Goal: Information Seeking & Learning: Find specific fact

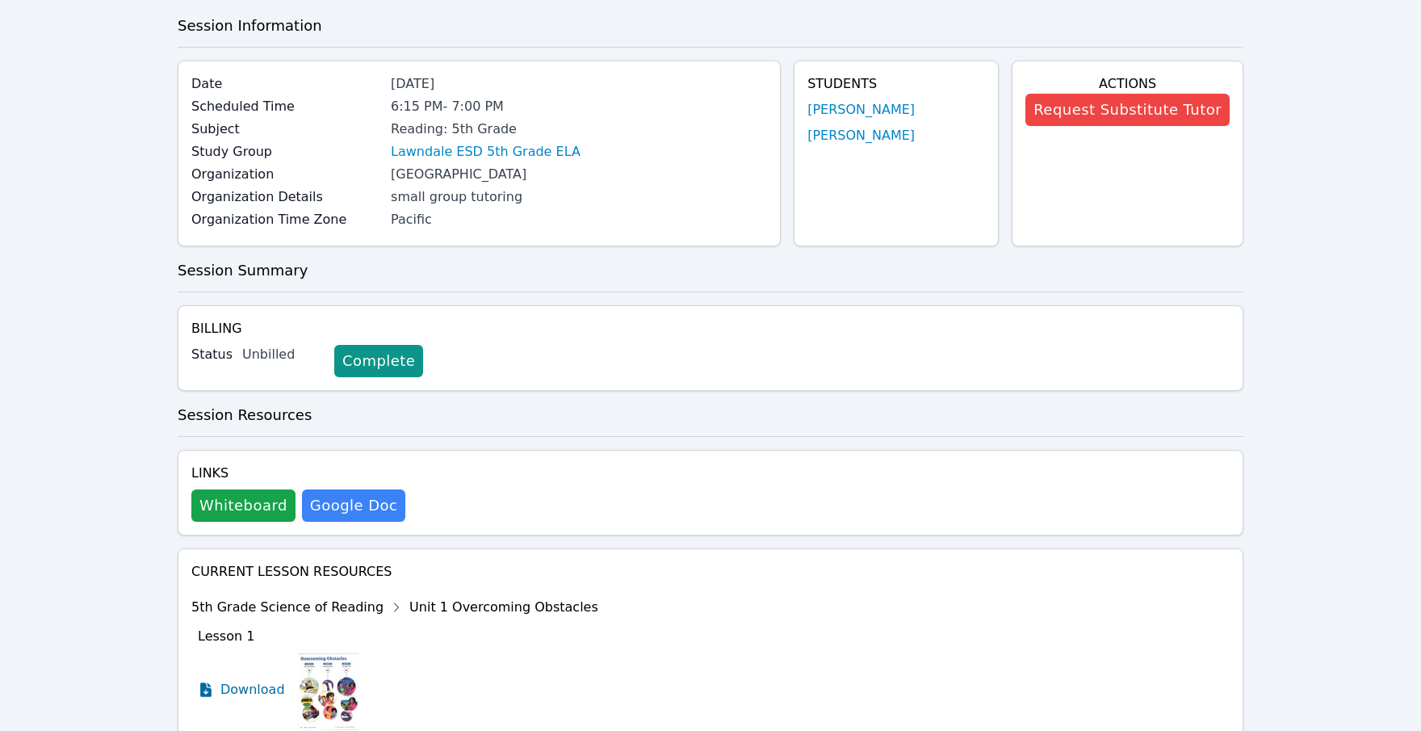
scroll to position [80, 0]
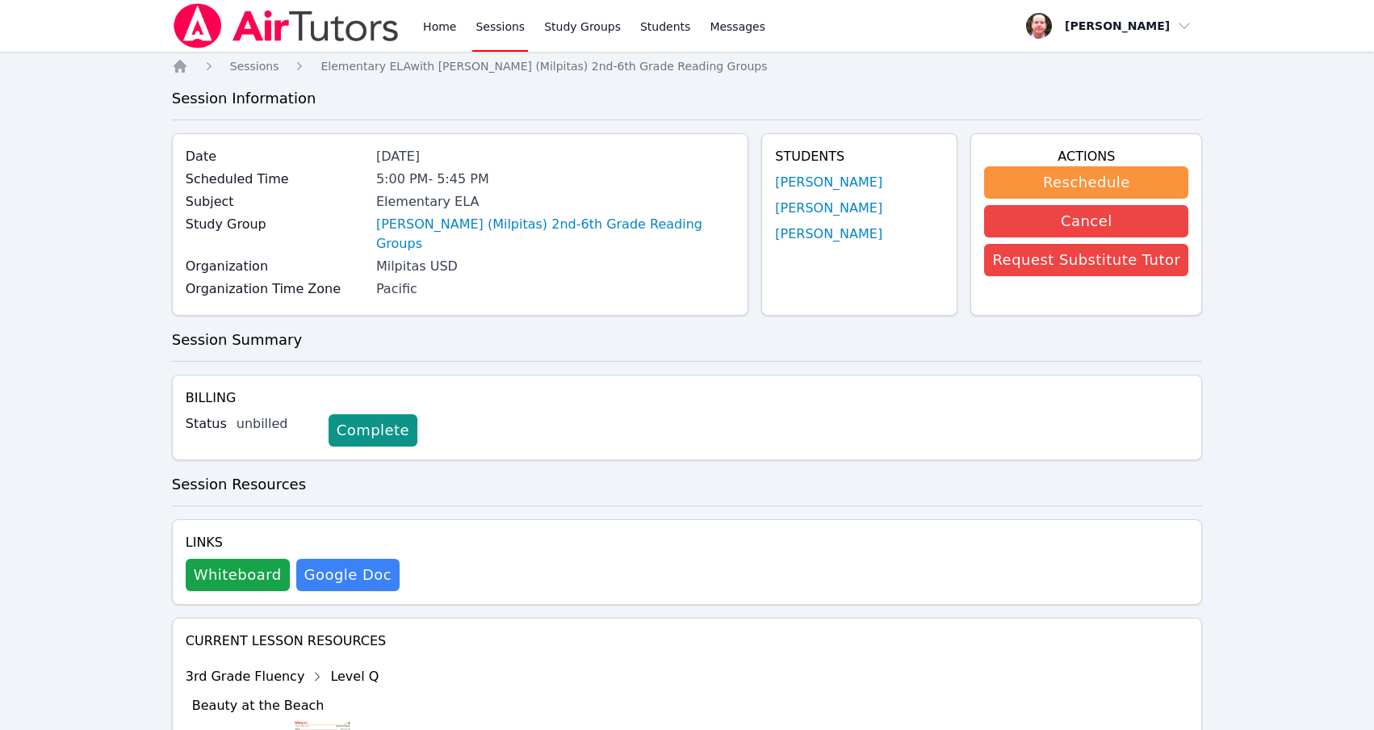
scroll to position [2224, 0]
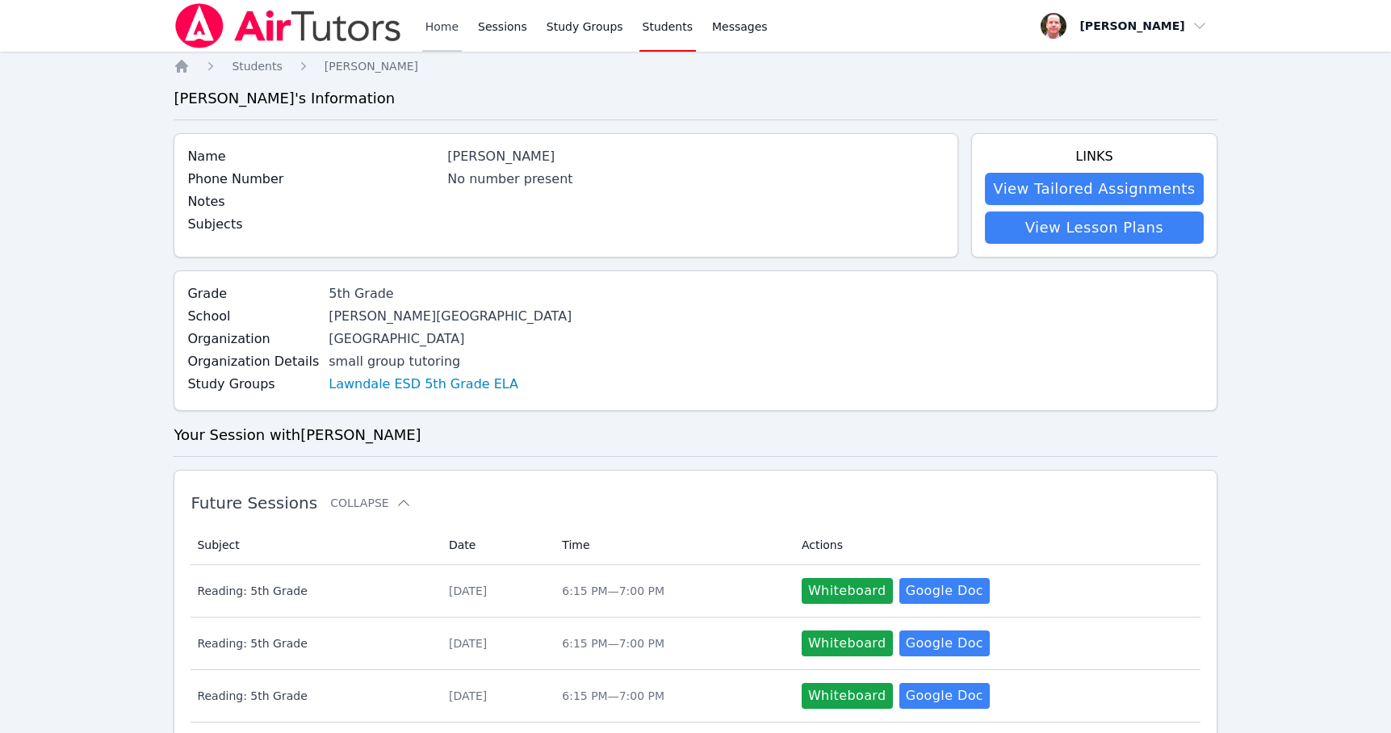
click at [436, 23] on link "Home" at bounding box center [442, 26] width 40 height 52
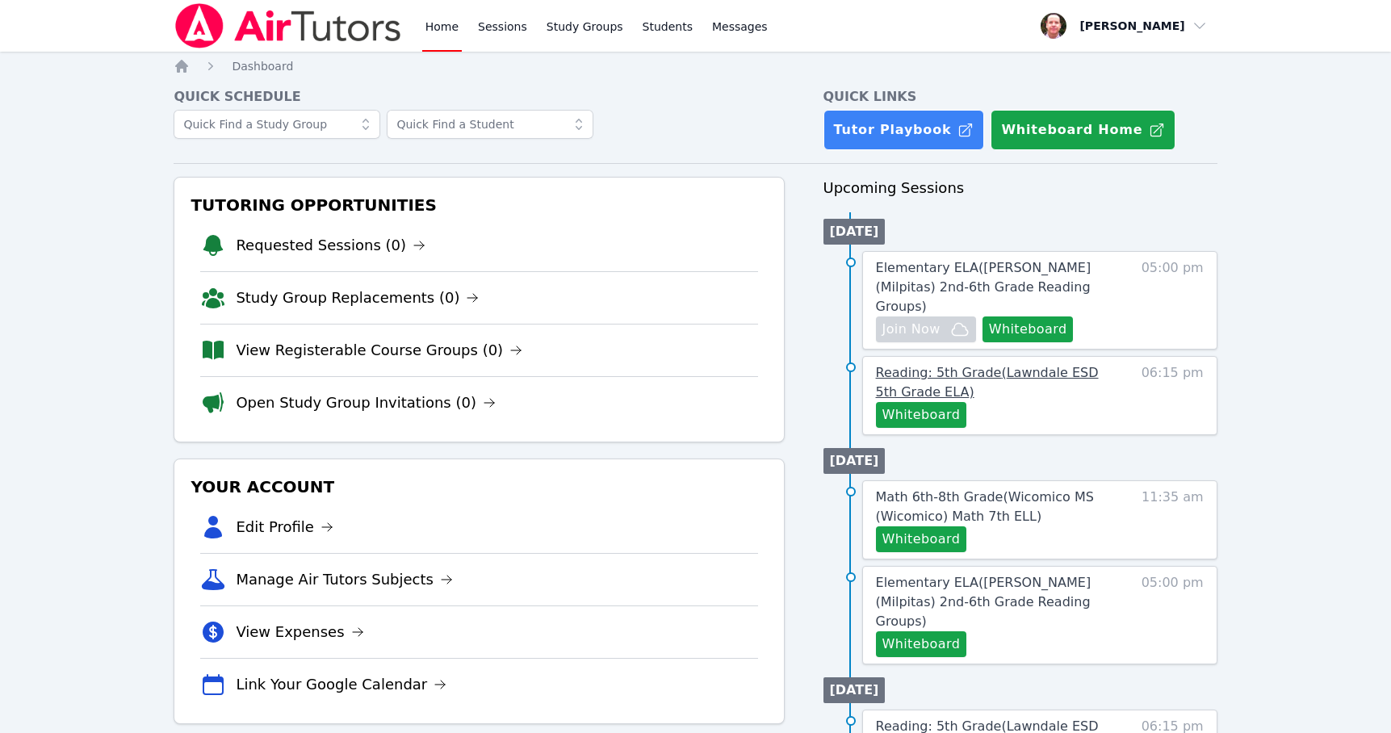
click at [1012, 365] on span "Reading: 5th Grade ( Lawndale ESD 5th Grade ELA )" at bounding box center [987, 382] width 223 height 35
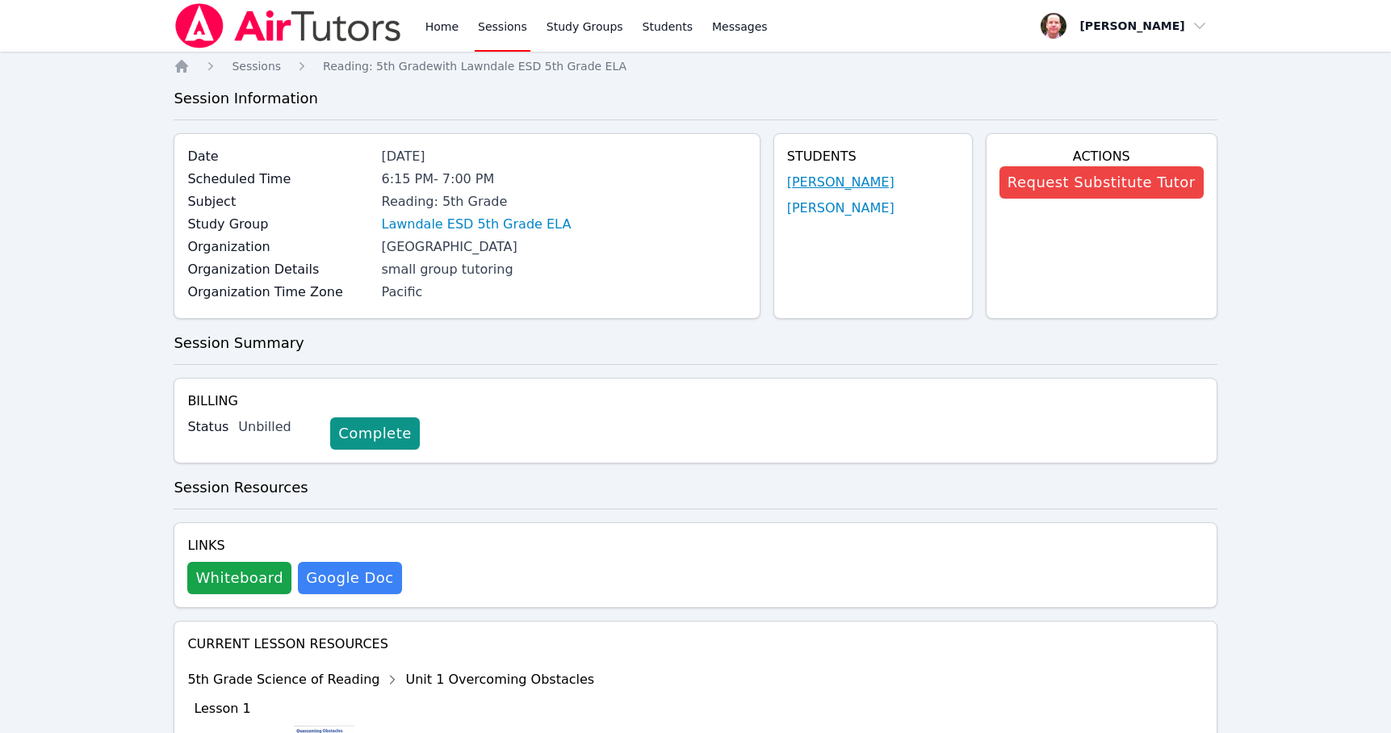
click at [875, 178] on link "[PERSON_NAME]" at bounding box center [840, 182] width 107 height 19
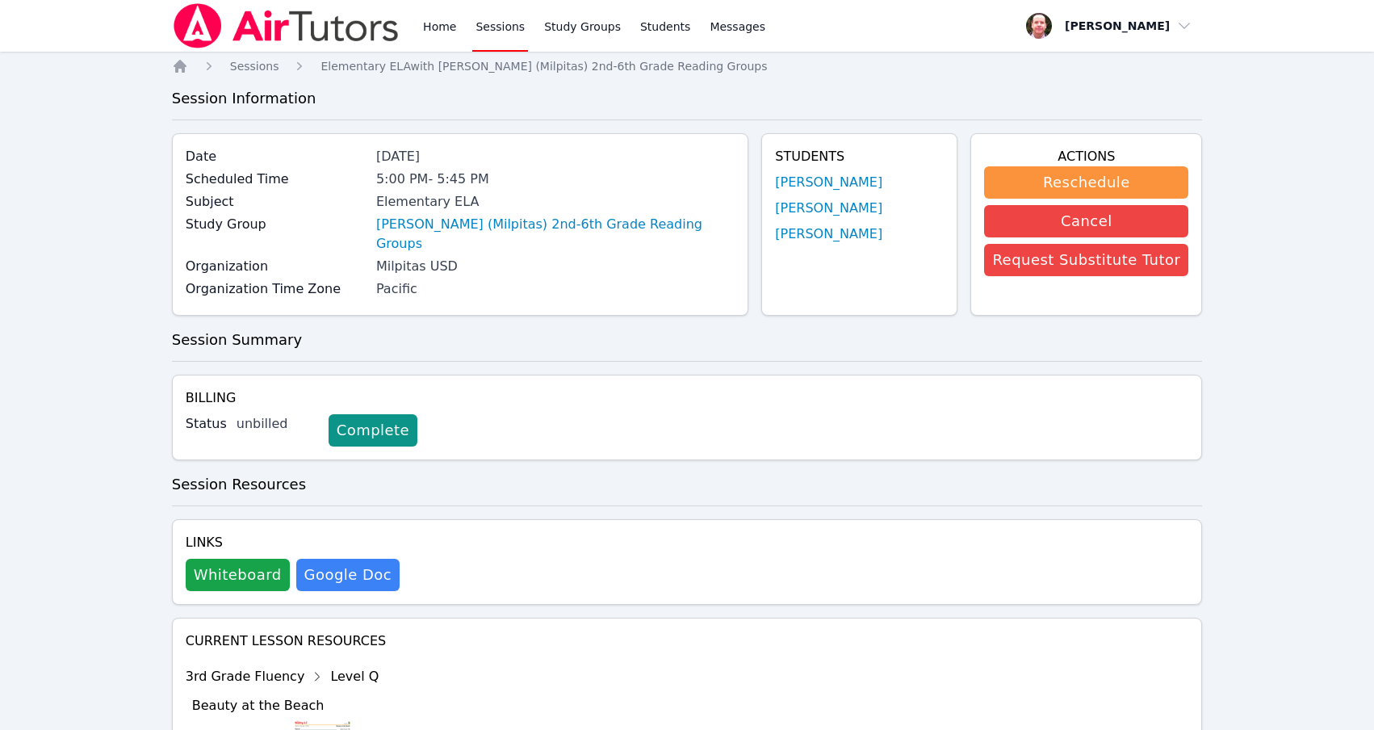
scroll to position [2224, 0]
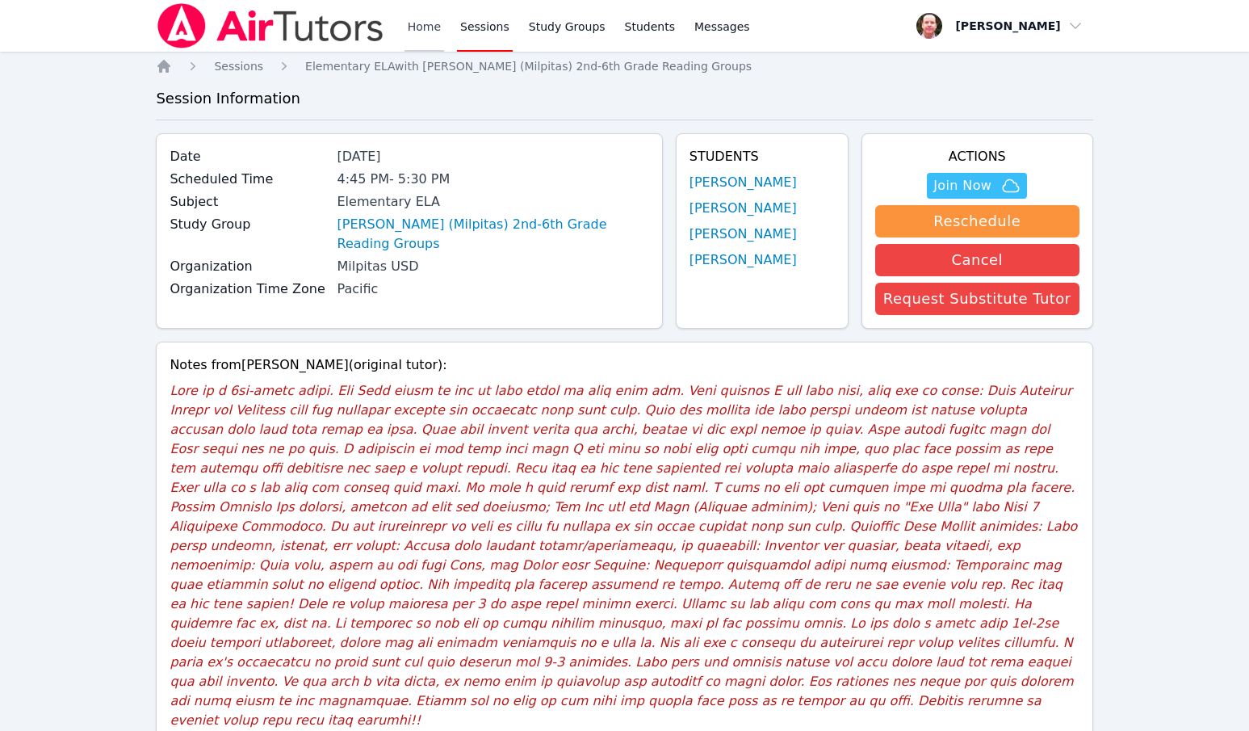
click at [425, 29] on link "Home" at bounding box center [424, 26] width 40 height 52
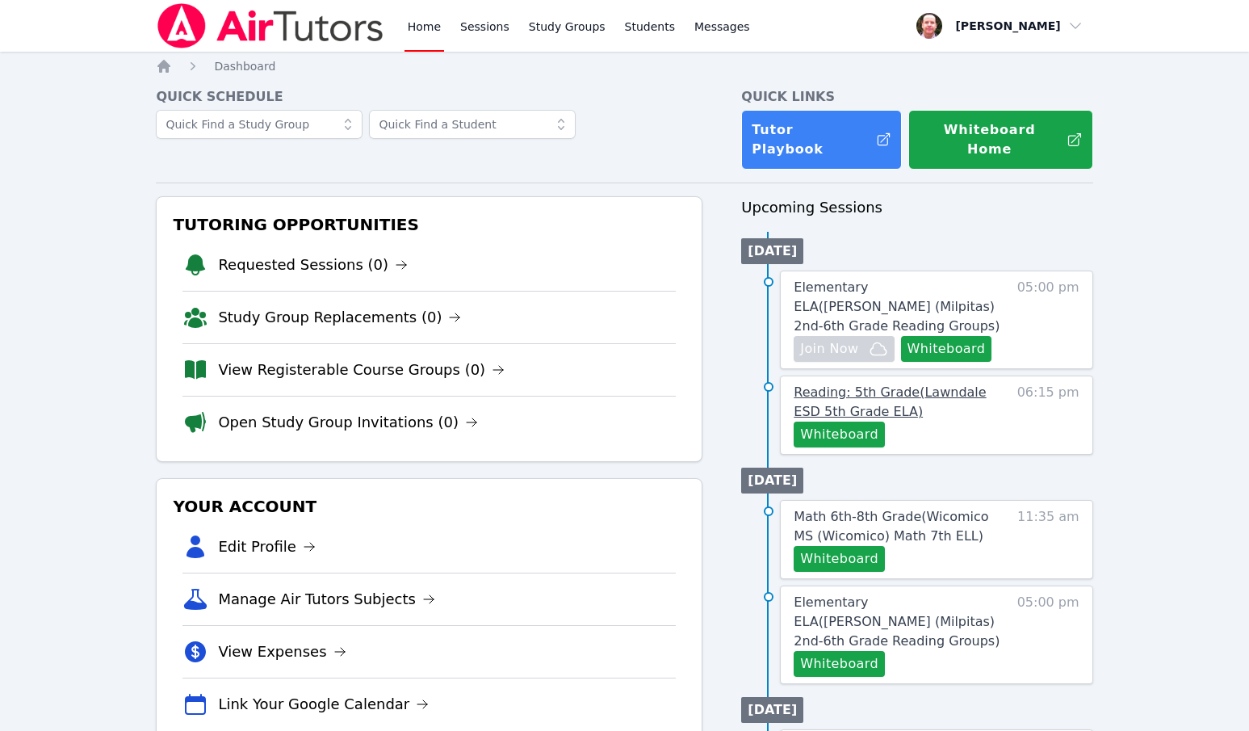
click at [925, 384] on span "Reading: 5th Grade ( Lawndale ESD 5th Grade ELA )" at bounding box center [890, 401] width 192 height 35
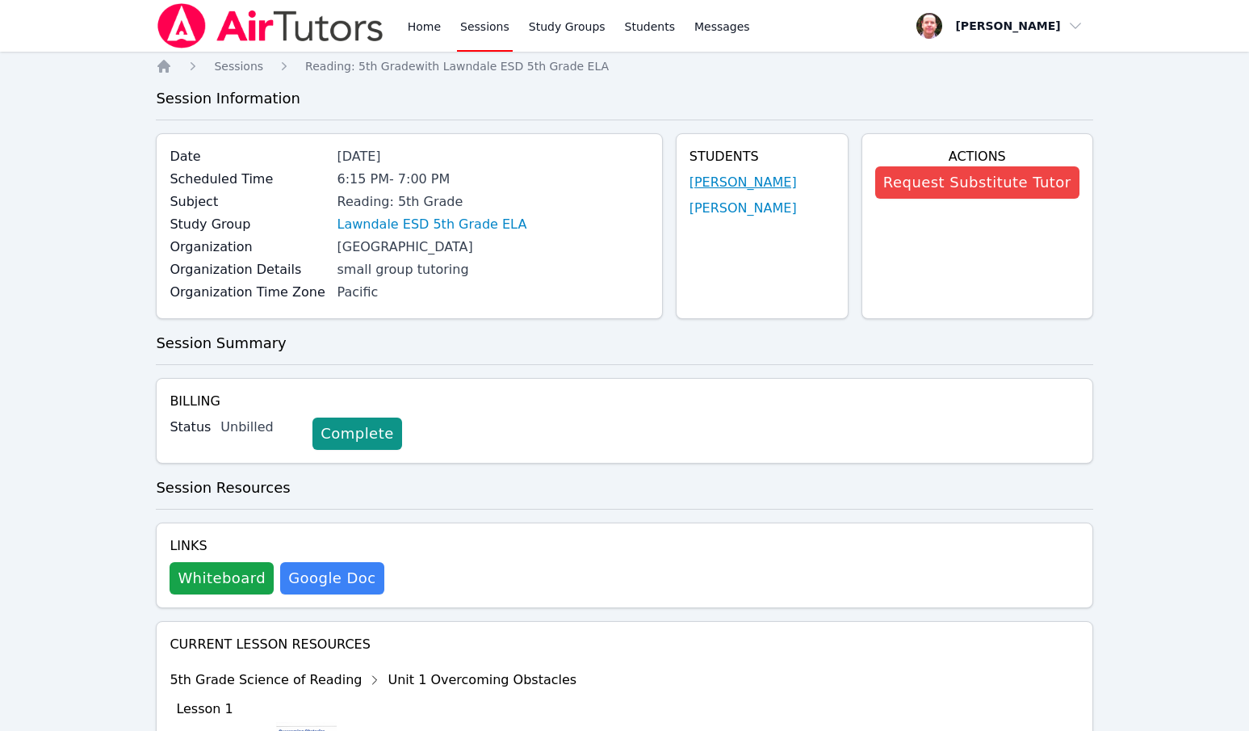
click at [720, 185] on link "[PERSON_NAME]" at bounding box center [742, 182] width 107 height 19
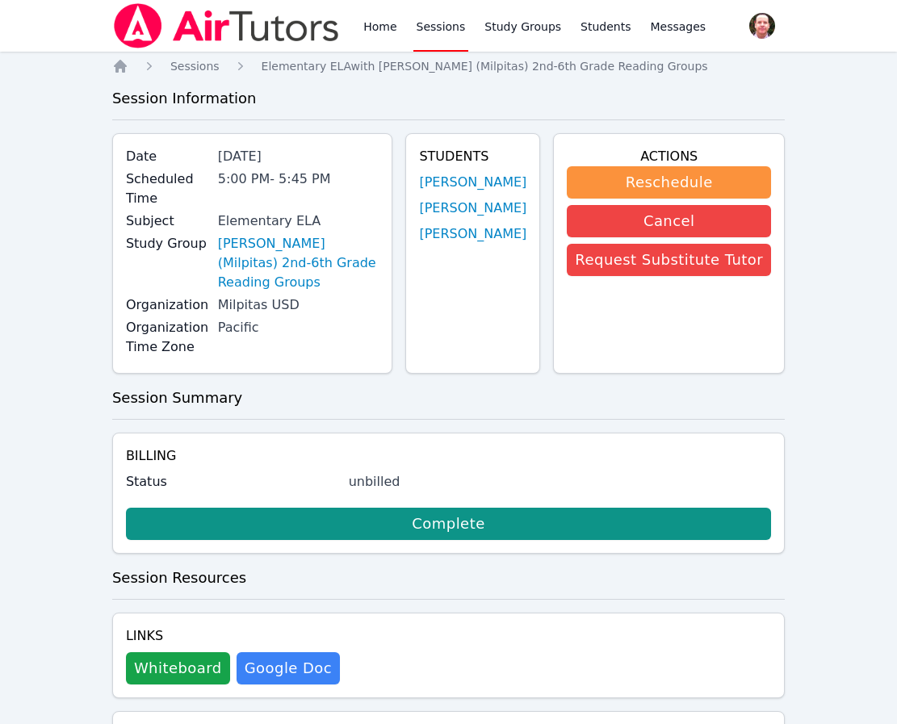
scroll to position [453, 0]
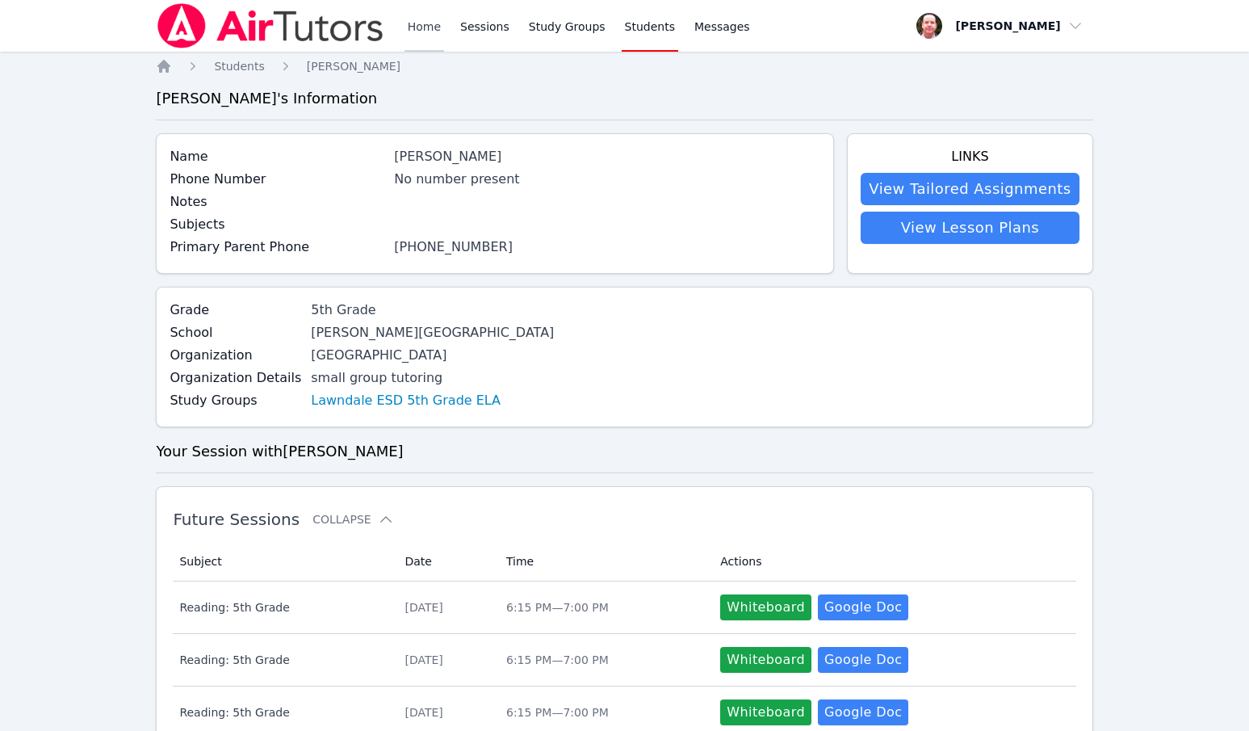
click at [427, 30] on link "Home" at bounding box center [424, 26] width 40 height 52
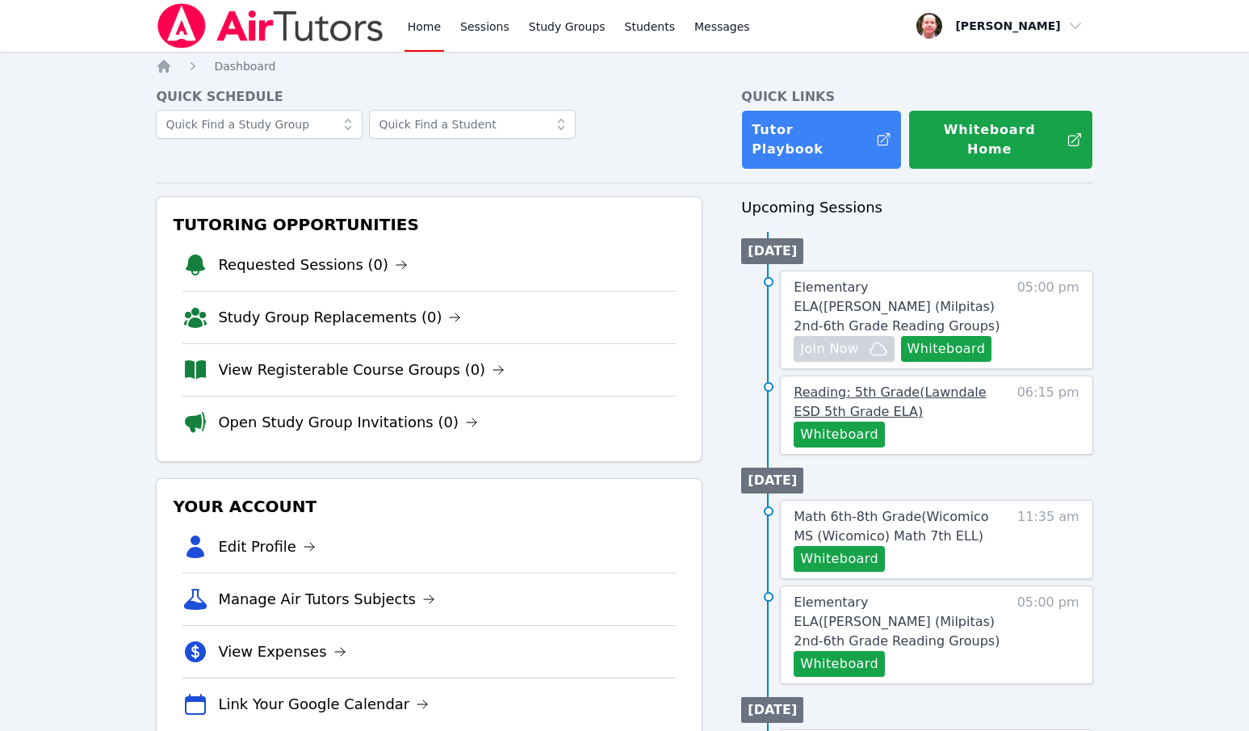
click at [897, 384] on span "Reading: 5th Grade ( Lawndale ESD 5th Grade ELA )" at bounding box center [890, 401] width 192 height 35
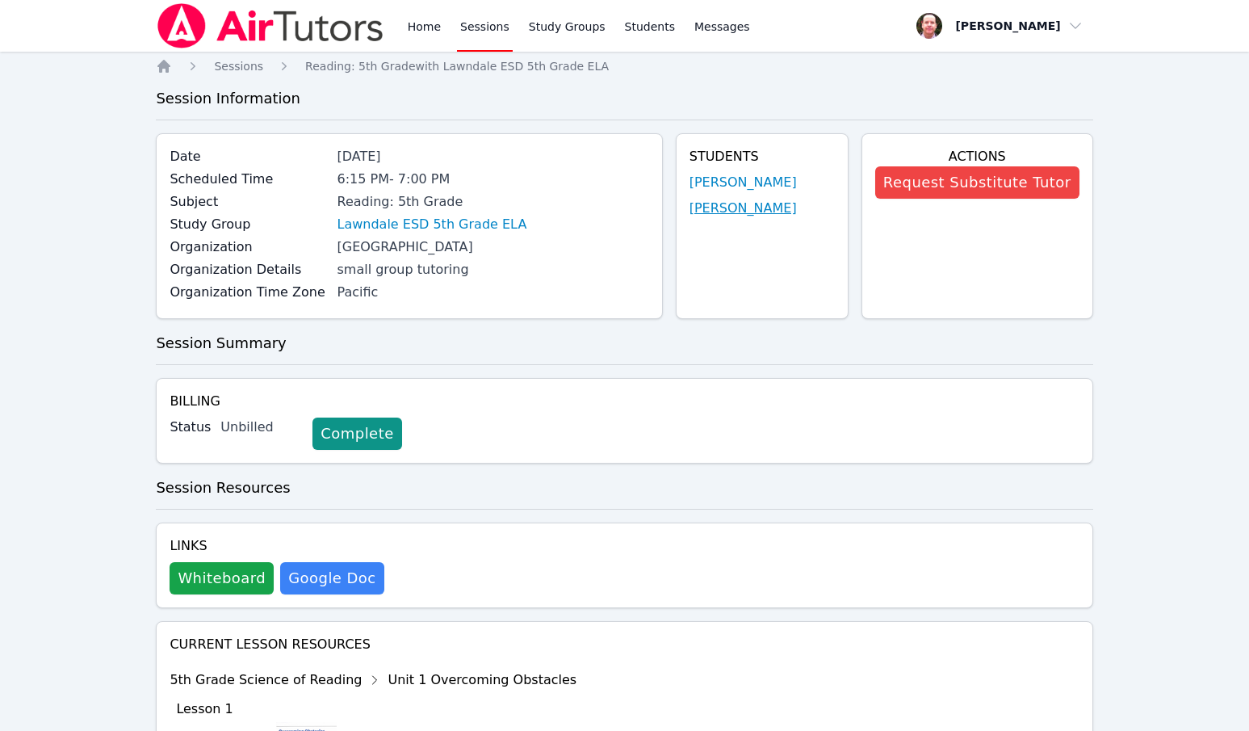
click at [733, 207] on link "[PERSON_NAME]" at bounding box center [742, 208] width 107 height 19
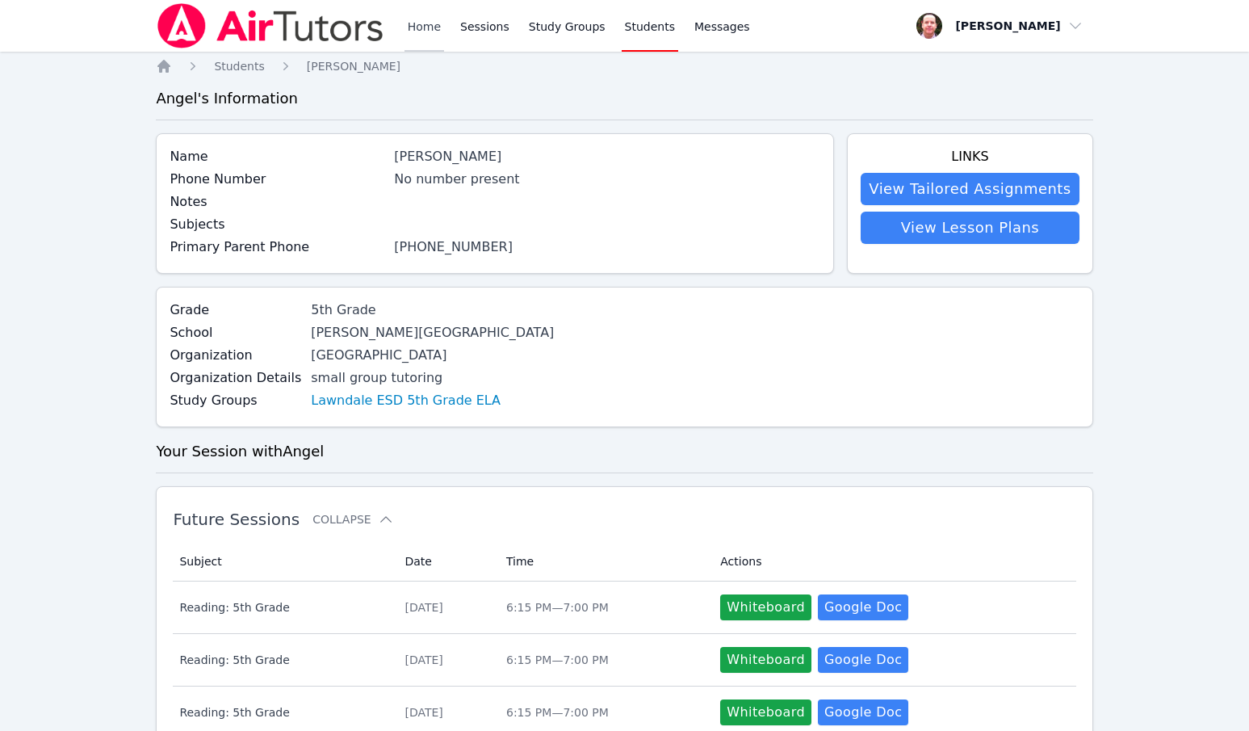
click at [418, 25] on link "Home" at bounding box center [424, 26] width 40 height 52
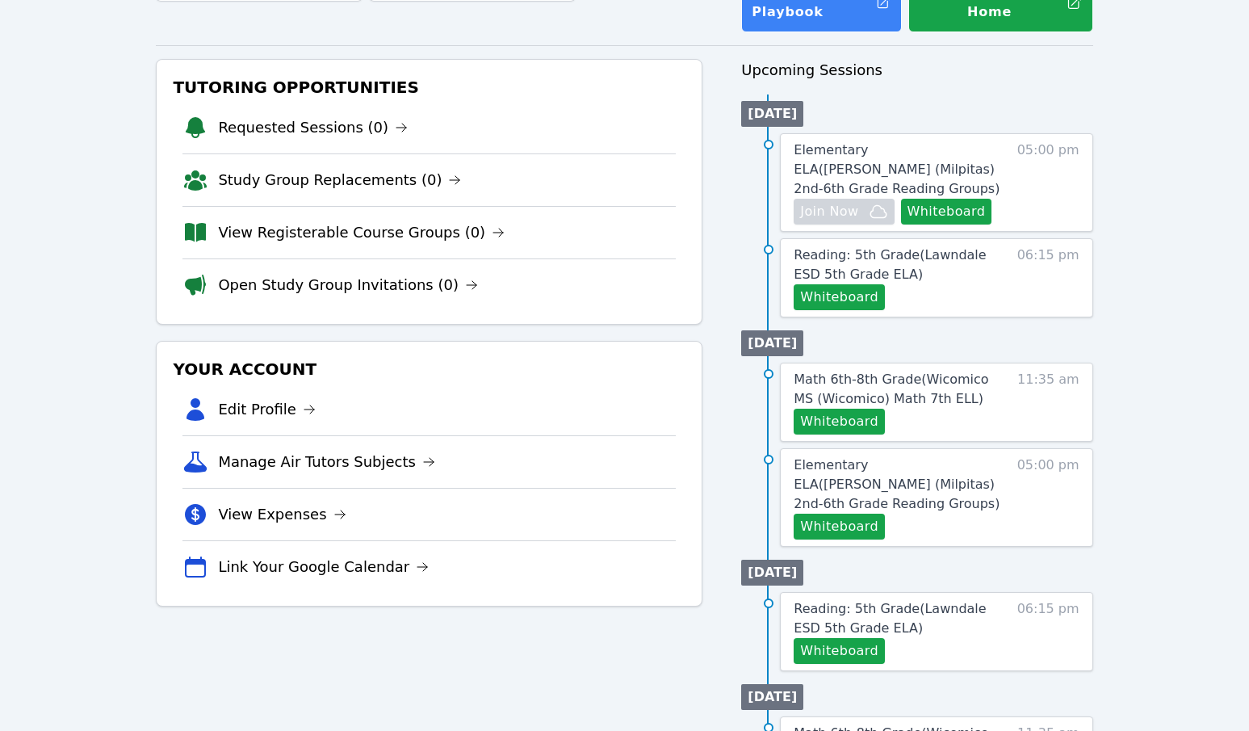
scroll to position [138, 0]
click at [880, 456] on span "Elementary ELA ( [PERSON_NAME] (Milpitas) 2nd-6th Grade Reading Groups )" at bounding box center [897, 483] width 206 height 54
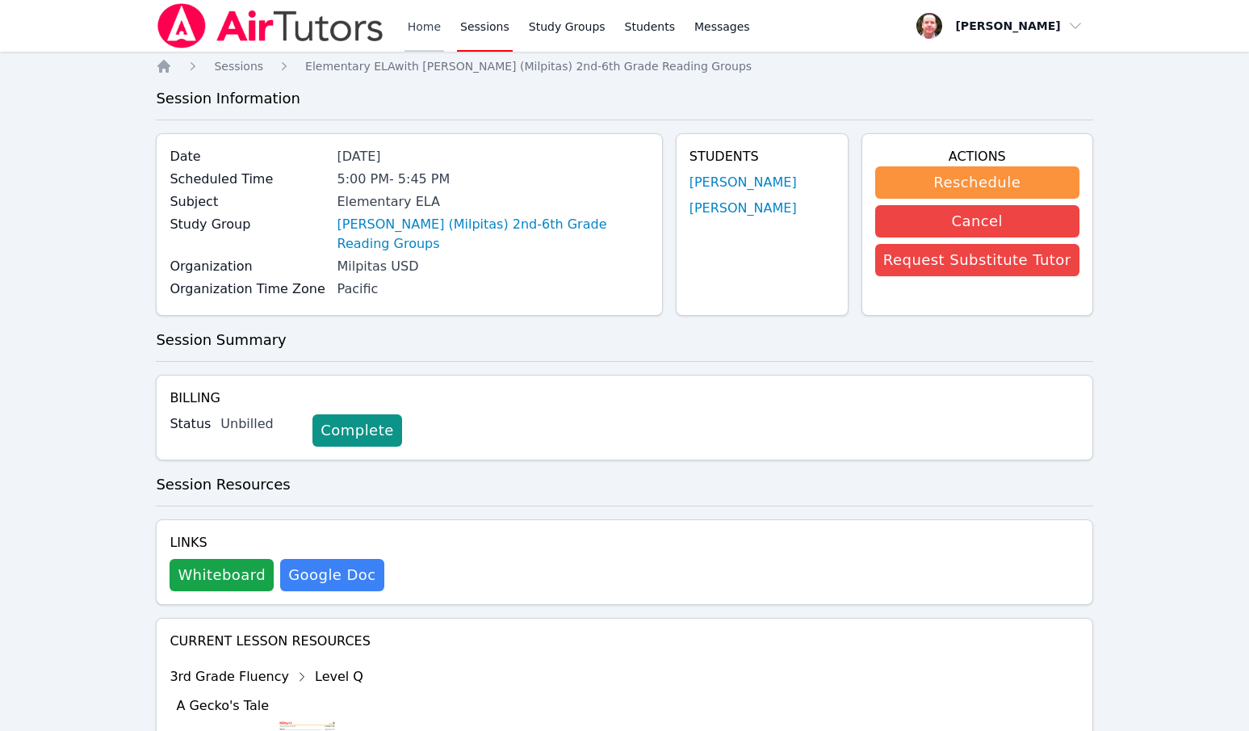
click at [432, 27] on link "Home" at bounding box center [424, 26] width 40 height 52
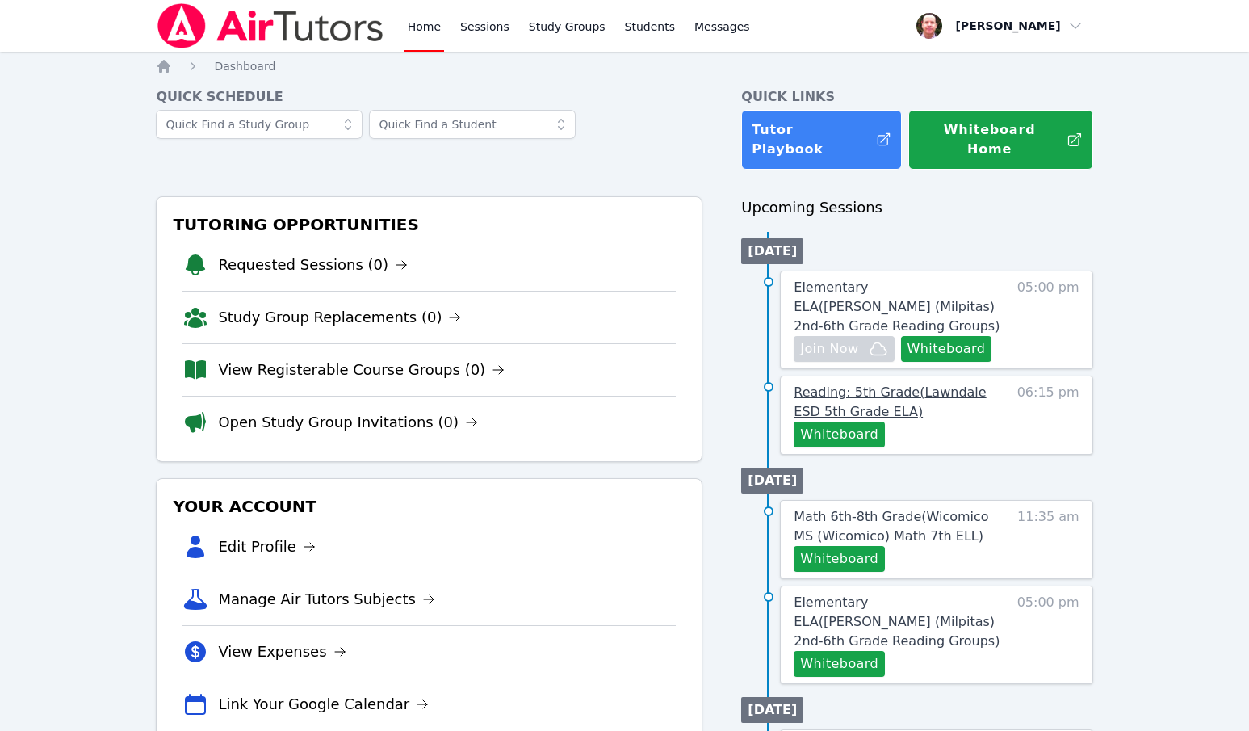
click at [945, 384] on span "Reading: 5th Grade ( Lawndale ESD 5th Grade ELA )" at bounding box center [890, 401] width 192 height 35
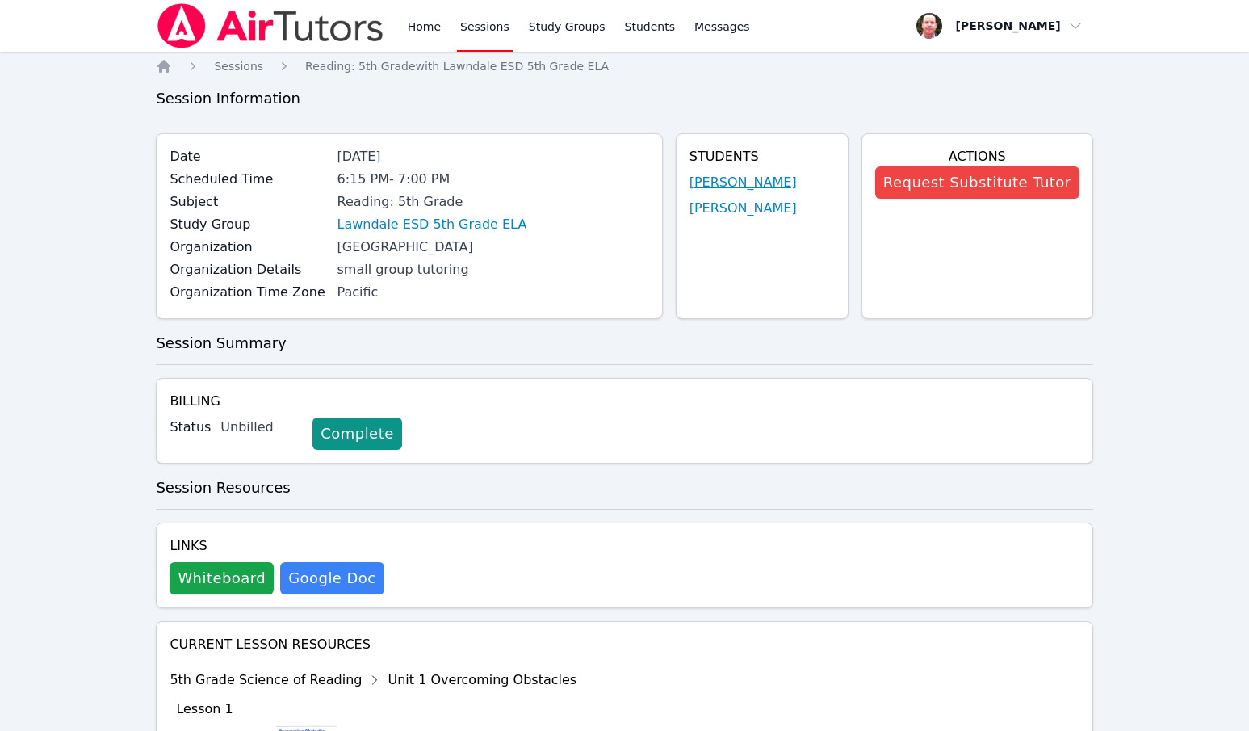
click at [742, 183] on link "[PERSON_NAME]" at bounding box center [742, 182] width 107 height 19
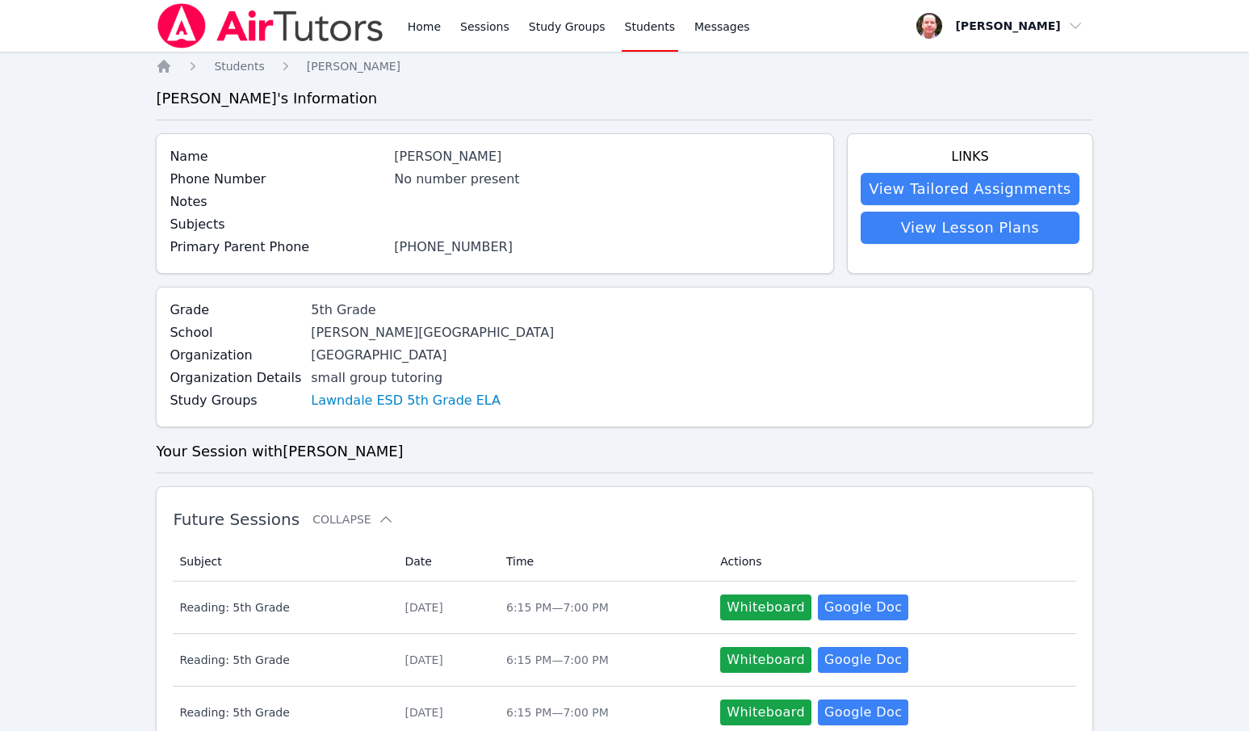
drag, startPoint x: 542, startPoint y: 348, endPoint x: 299, endPoint y: 338, distance: 244.0
click at [299, 338] on div "Grade 5th Grade School [PERSON_NAME] Elementary School Organization [GEOGRAPHIC…" at bounding box center [624, 357] width 936 height 140
copy div "[PERSON_NAME][GEOGRAPHIC_DATA] Organization [GEOGRAPHIC_DATA]"
